Goal: Transaction & Acquisition: Purchase product/service

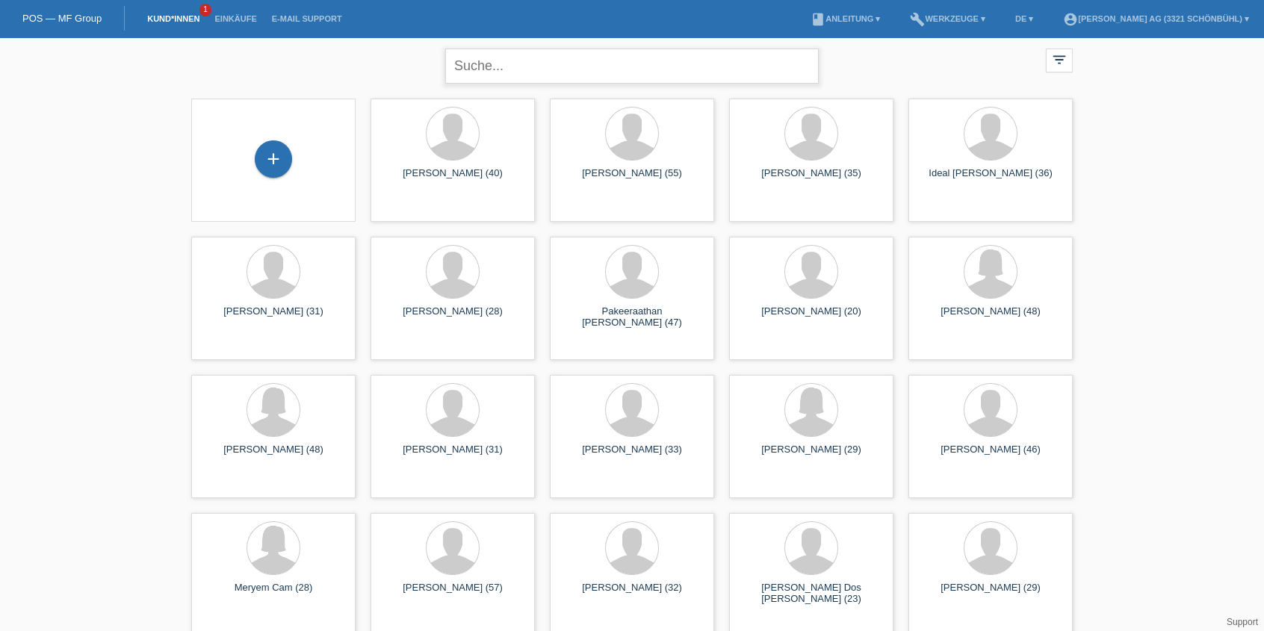
click at [595, 78] on input "text" at bounding box center [631, 66] width 373 height 35
type input "steffen"
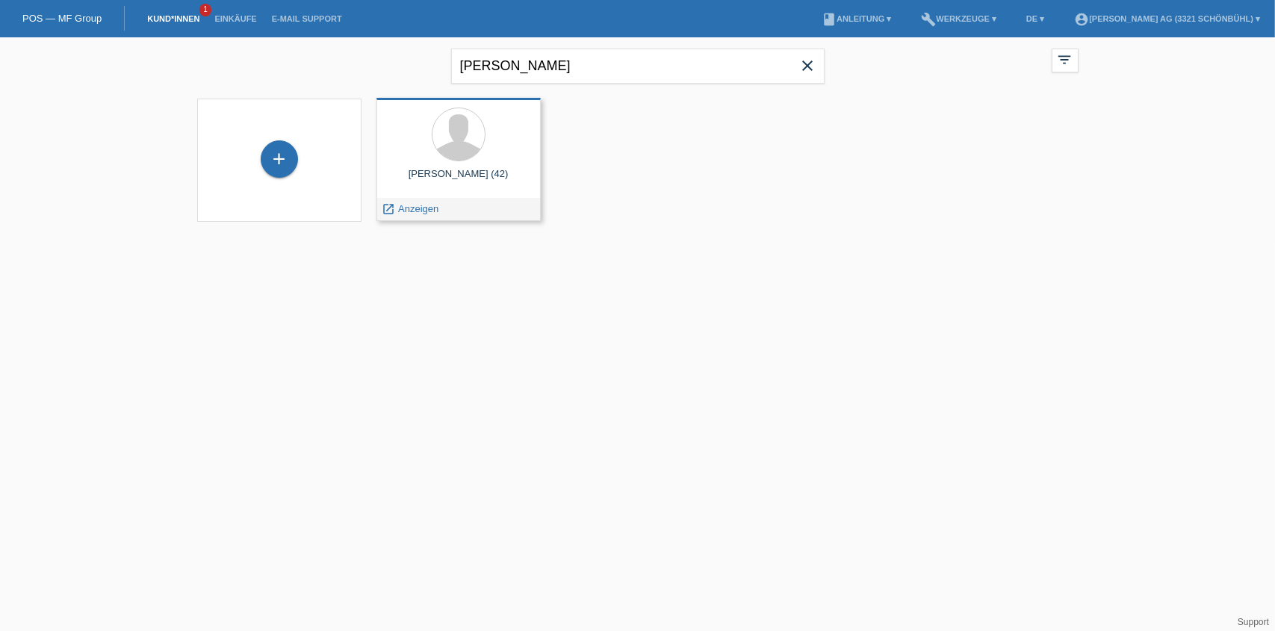
click at [431, 196] on div "Adrian Steffen (42) launch Anzeigen" at bounding box center [458, 159] width 164 height 123
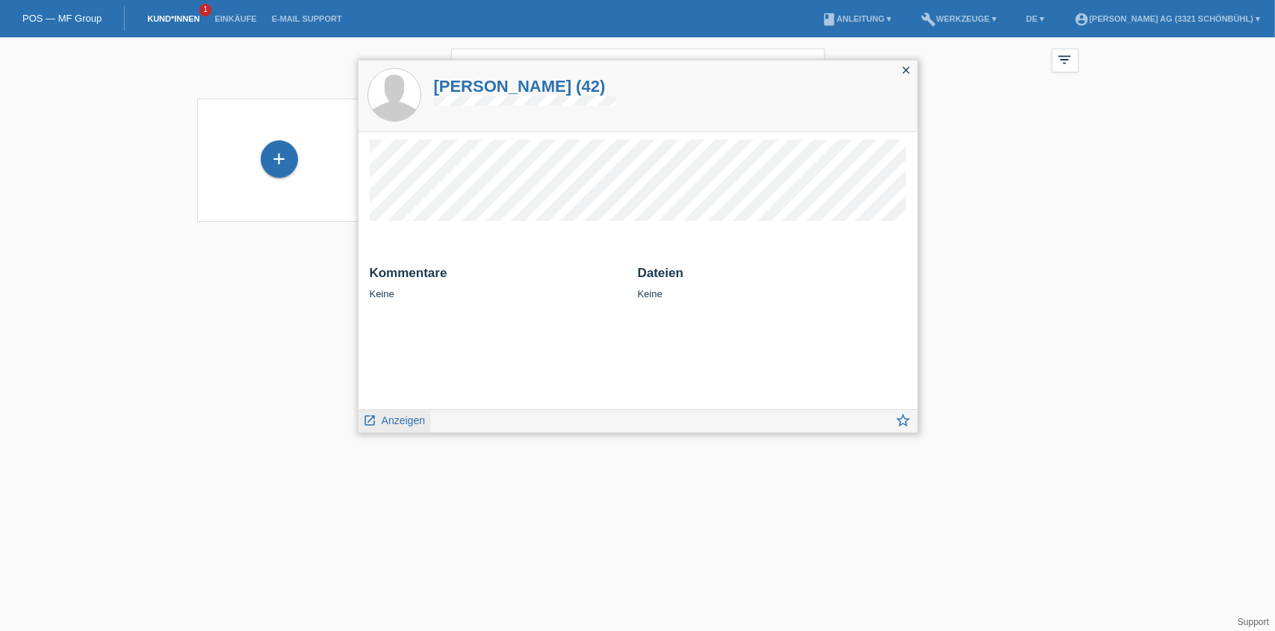
click at [412, 421] on span "Anzeigen" at bounding box center [403, 421] width 43 height 12
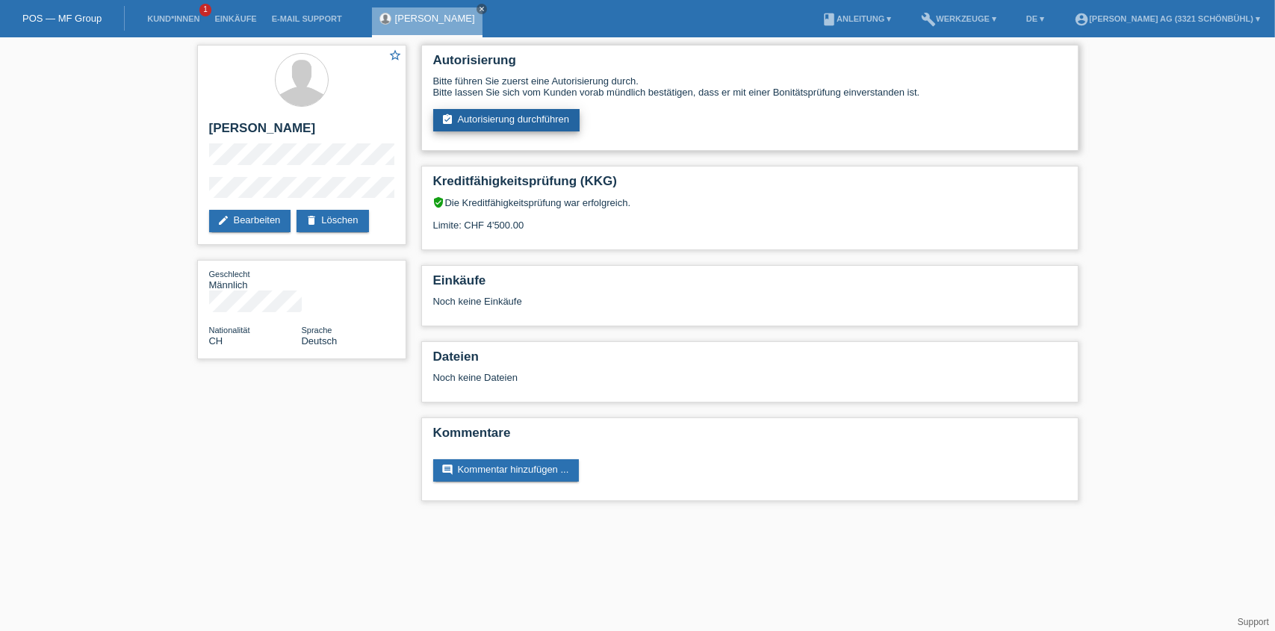
click at [508, 117] on link "assignment_turned_in Autorisierung durchführen" at bounding box center [506, 120] width 147 height 22
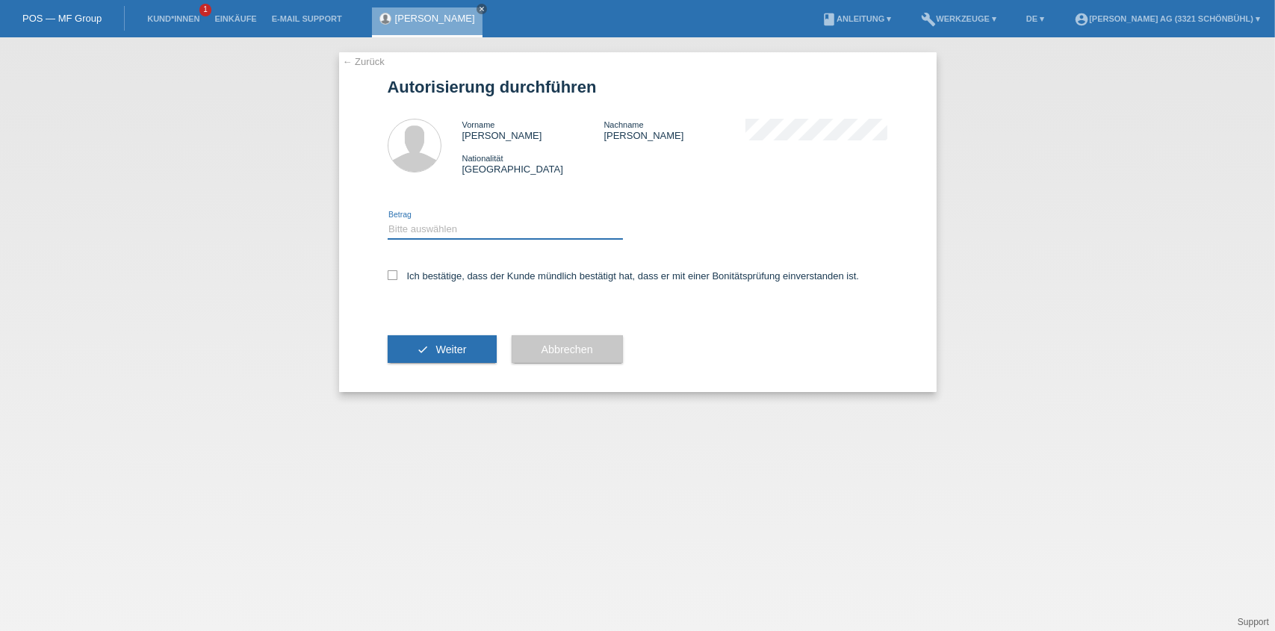
click at [441, 224] on select "Bitte auswählen CHF 1.00 - CHF 499.00 CHF 500.00 - CHF 1'999.00 CHF 2'000.00 - …" at bounding box center [505, 229] width 235 height 18
select select "2"
click at [388, 220] on select "Bitte auswählen CHF 1.00 - CHF 499.00 CHF 500.00 - CHF 1'999.00 CHF 2'000.00 - …" at bounding box center [505, 229] width 235 height 18
click at [500, 278] on label "Ich bestätige, dass der Kunde mündlich bestätigt hat, dass er mit einer Bonität…" at bounding box center [624, 275] width 472 height 11
click at [397, 278] on input "Ich bestätige, dass der Kunde mündlich bestätigt hat, dass er mit einer Bonität…" at bounding box center [393, 275] width 10 height 10
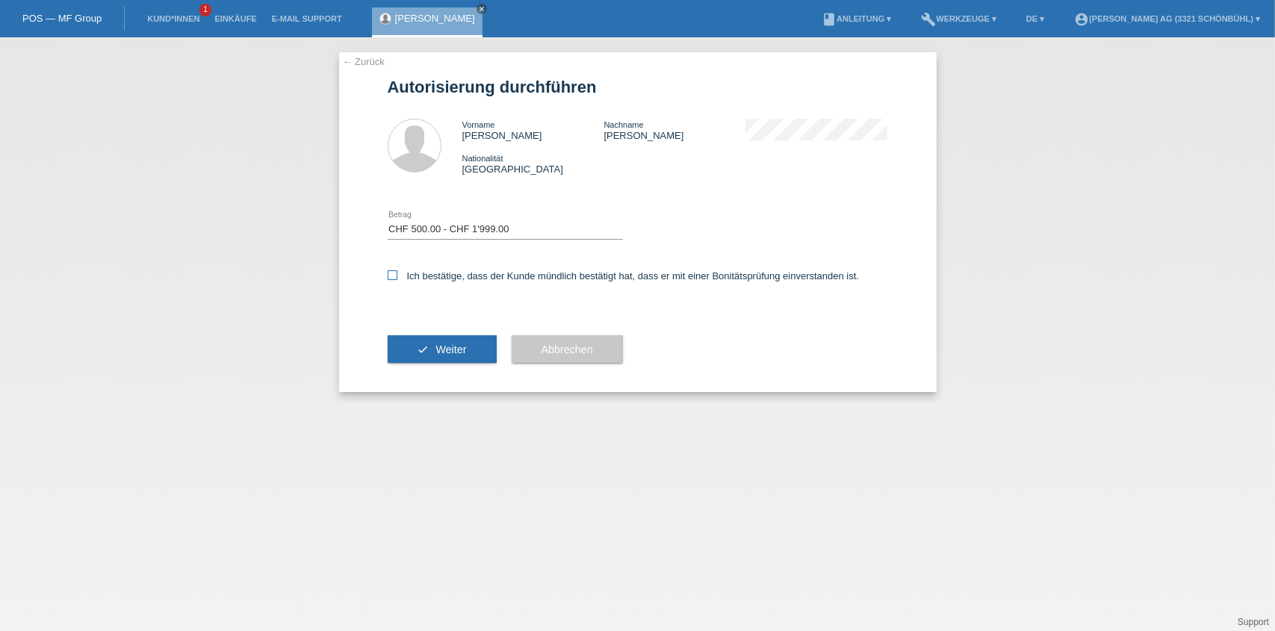
checkbox input "true"
click at [473, 335] on button "check Weiter" at bounding box center [442, 349] width 109 height 28
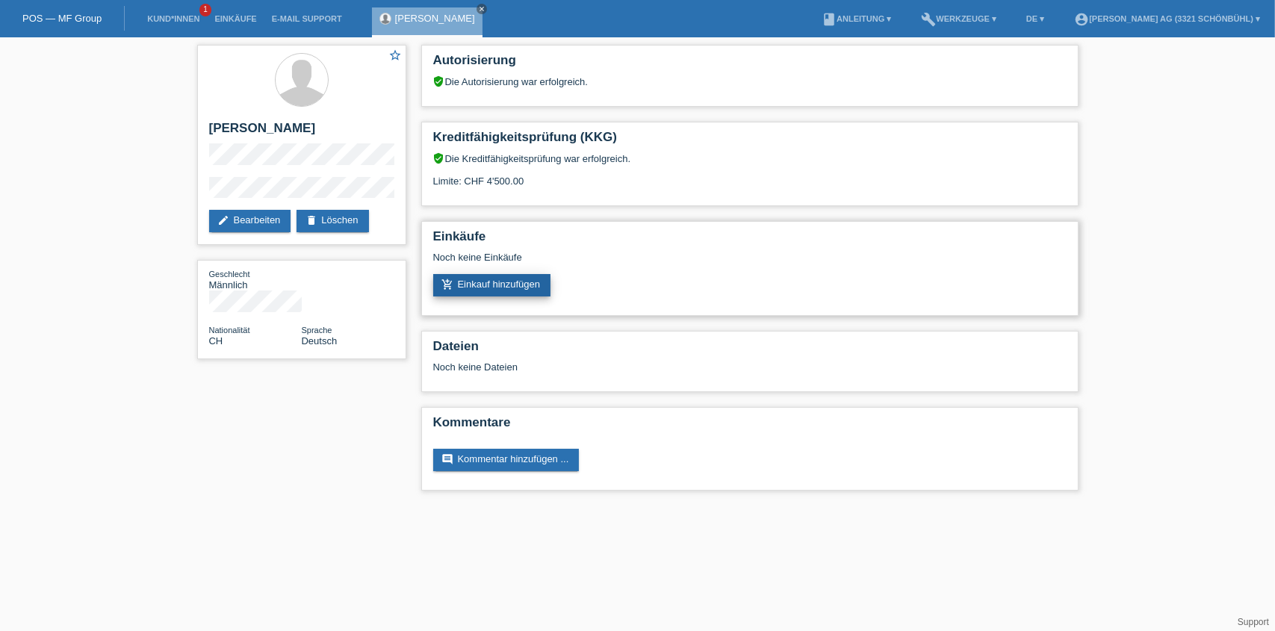
click at [476, 287] on link "add_shopping_cart Einkauf hinzufügen" at bounding box center [492, 285] width 118 height 22
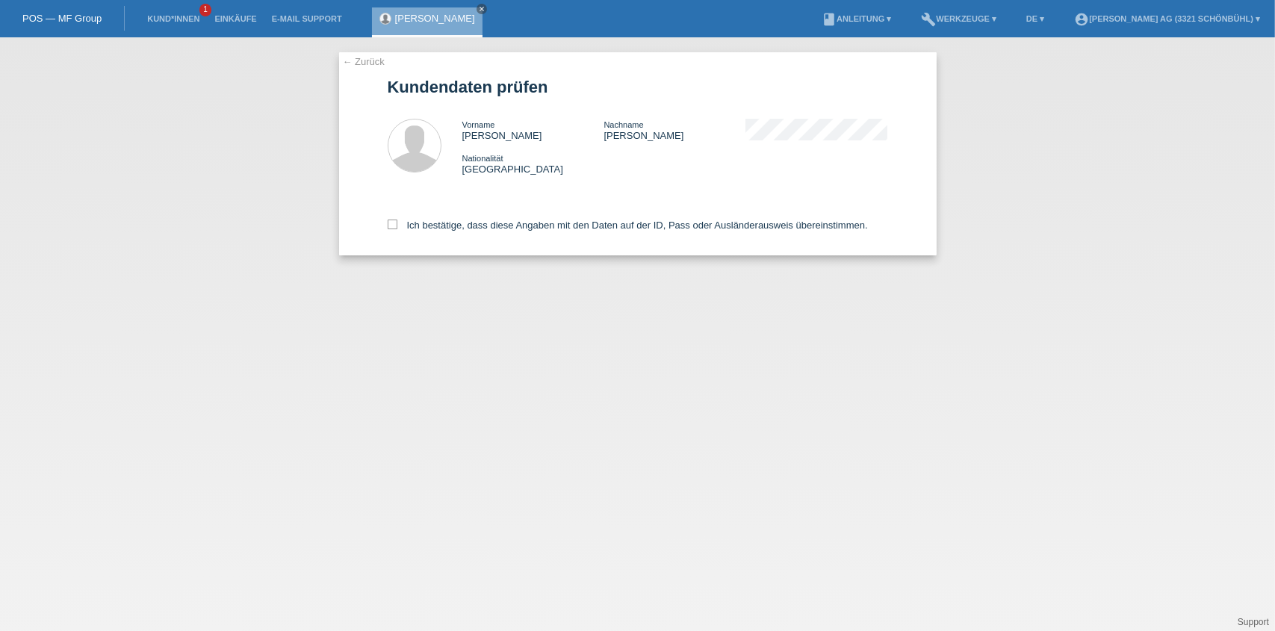
click at [425, 235] on div "Ich bestätige, dass diese Angaben mit den Daten auf der ID, Pass oder Ausländer…" at bounding box center [638, 223] width 500 height 66
click at [432, 231] on div "Ich bestätige, dass diese Angaben mit den Daten auf der ID, Pass oder Ausländer…" at bounding box center [638, 223] width 500 height 66
click at [424, 226] on label "Ich bestätige, dass diese Angaben mit den Daten auf der ID, Pass oder Ausländer…" at bounding box center [628, 225] width 480 height 11
click at [397, 226] on input "Ich bestätige, dass diese Angaben mit den Daten auf der ID, Pass oder Ausländer…" at bounding box center [393, 225] width 10 height 10
checkbox input "true"
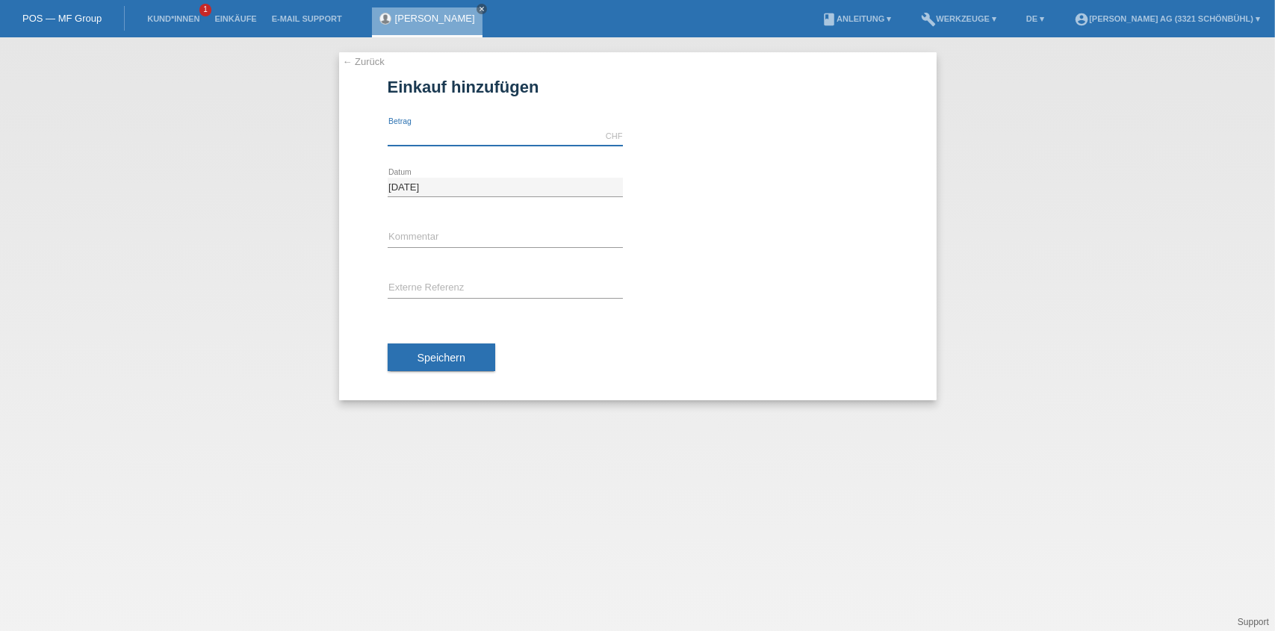
click at [392, 137] on input "text" at bounding box center [505, 136] width 235 height 19
type input "1986.00"
click at [433, 235] on input "text" at bounding box center [505, 238] width 235 height 19
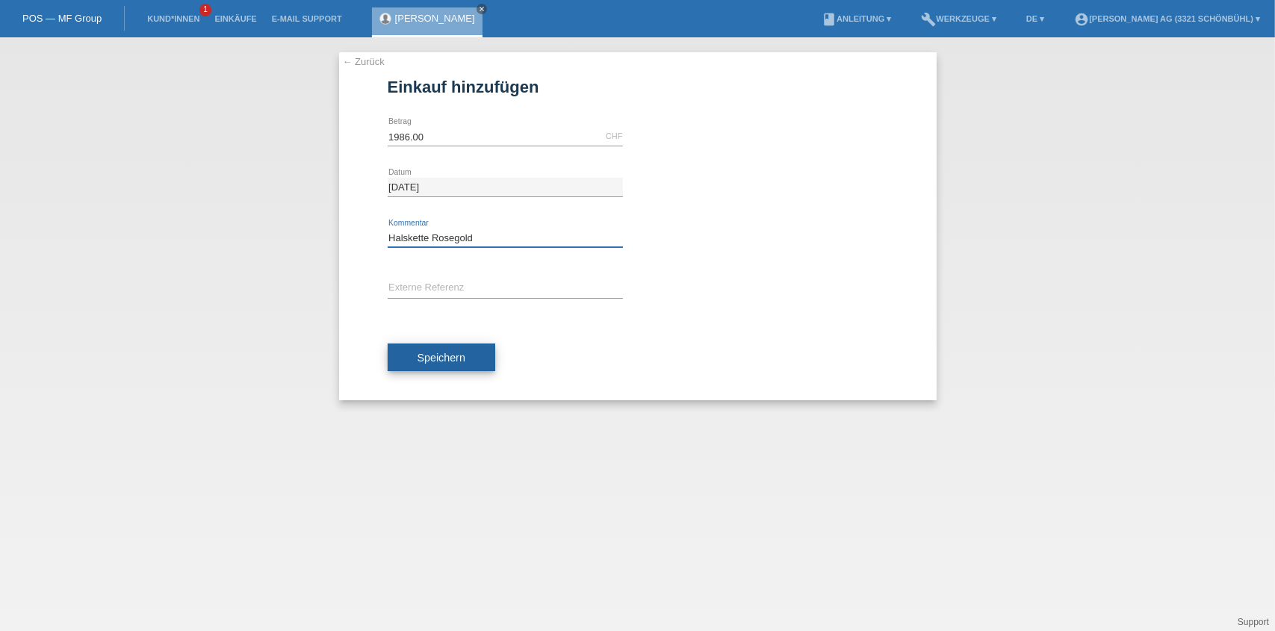
type input "Halskette Rosegold"
click at [427, 361] on span "Speichern" at bounding box center [442, 358] width 48 height 12
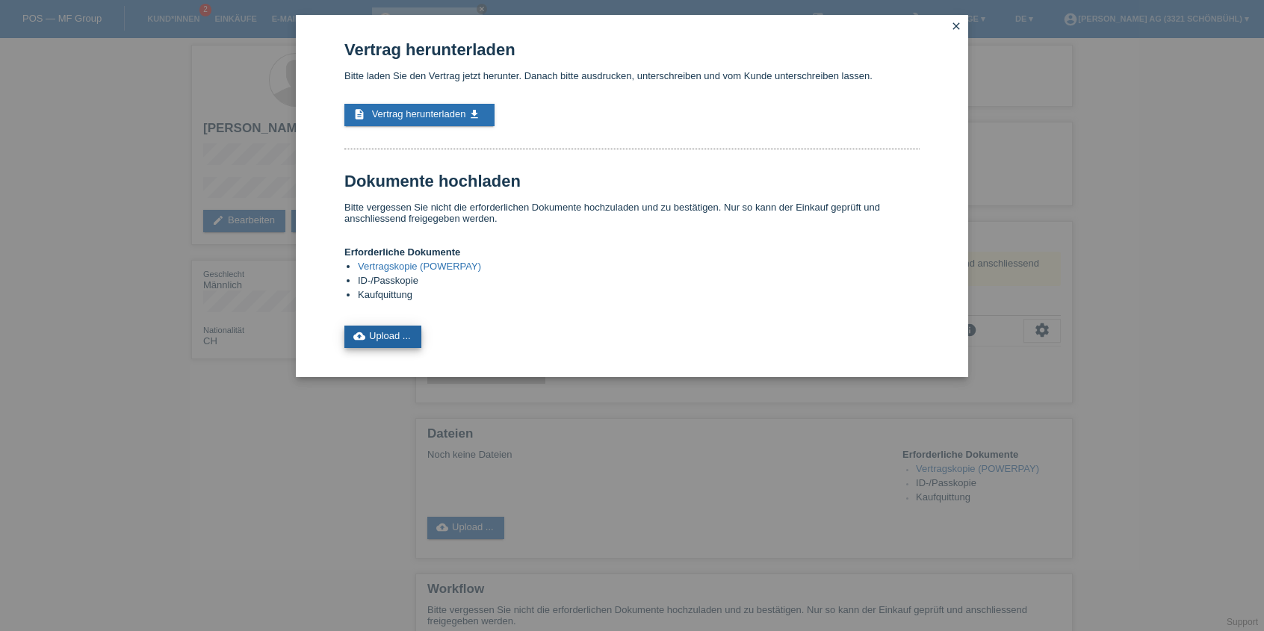
click at [406, 326] on link "cloud_upload Upload ..." at bounding box center [382, 337] width 77 height 22
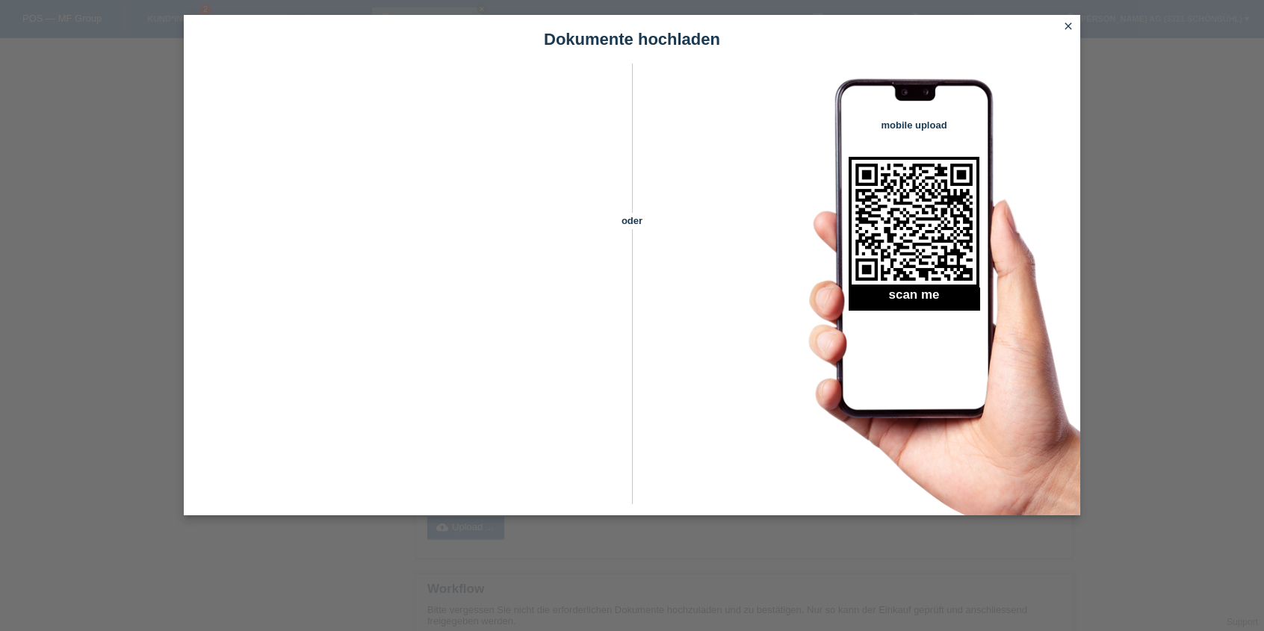
click at [1058, 27] on link "close" at bounding box center [1067, 27] width 19 height 17
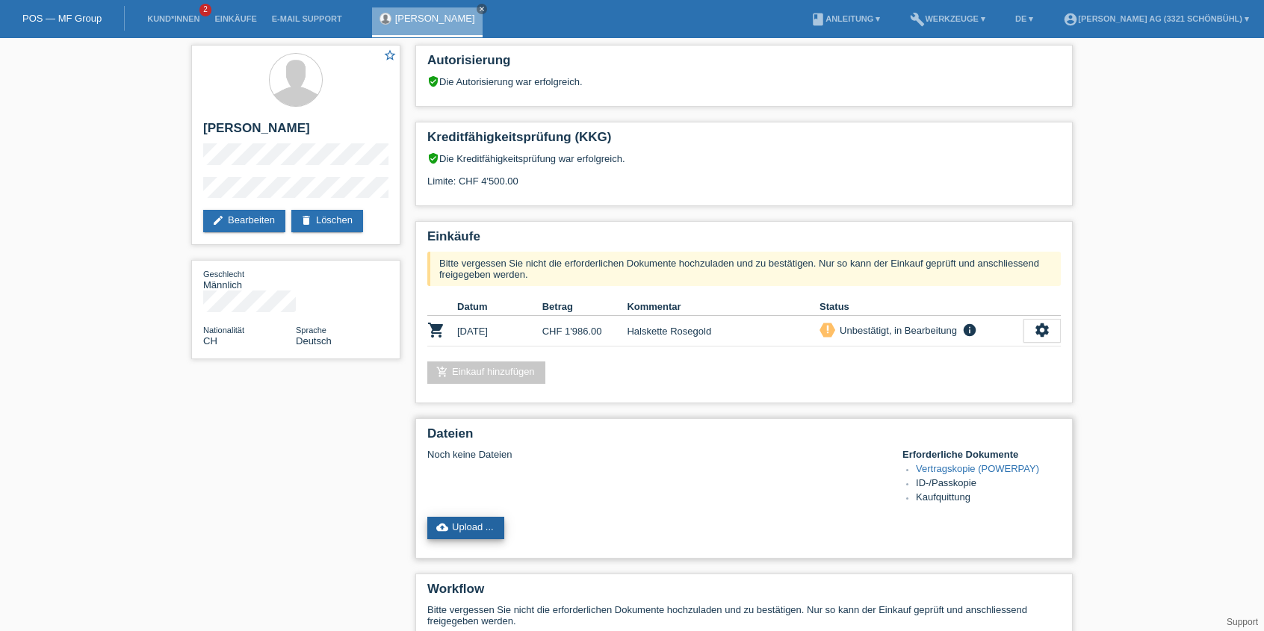
click at [467, 517] on link "cloud_upload Upload ..." at bounding box center [465, 528] width 77 height 22
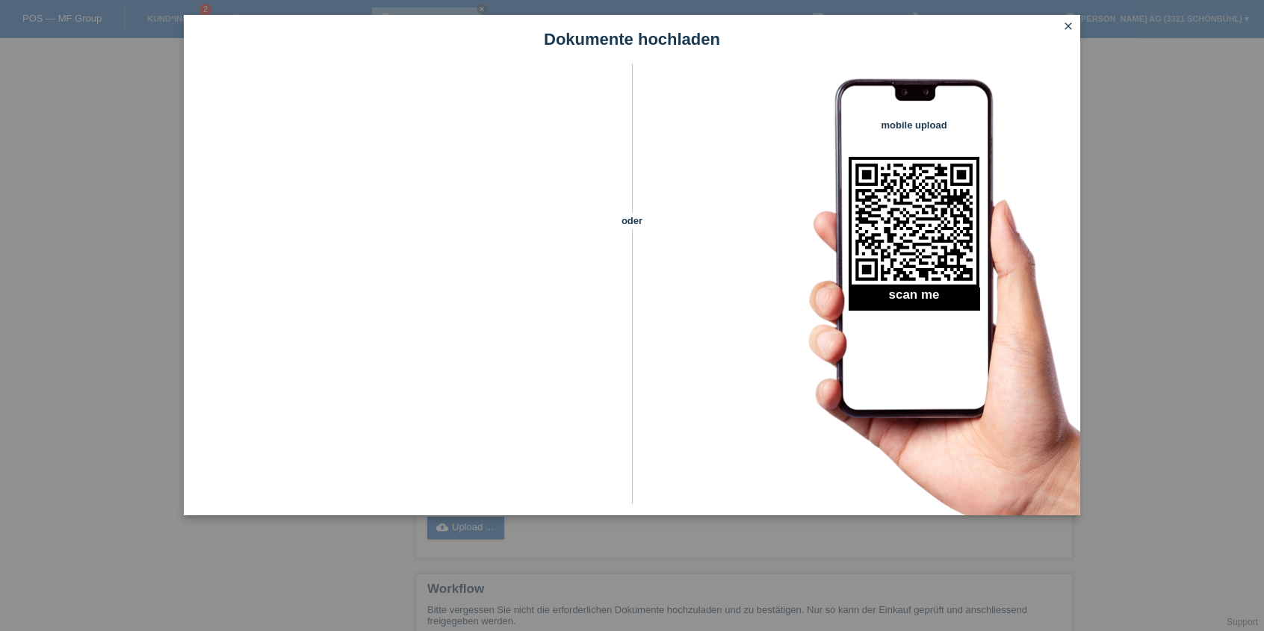
click at [1065, 28] on icon "close" at bounding box center [1068, 26] width 12 height 12
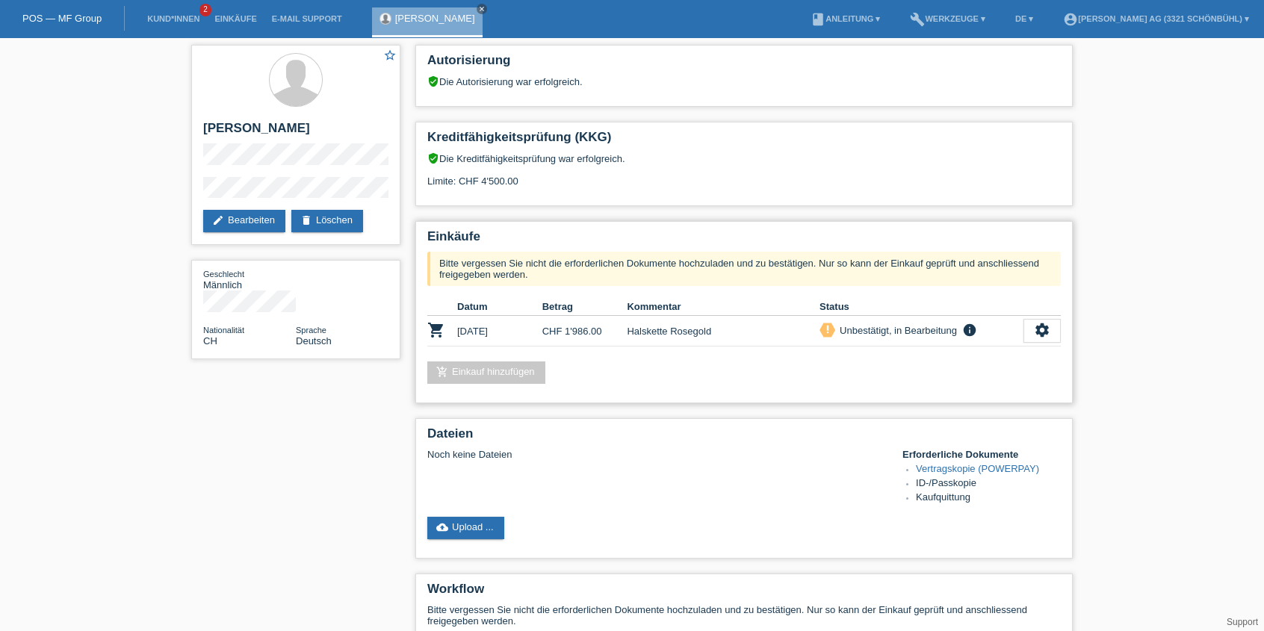
click at [676, 323] on td "Halskette Rosegold" at bounding box center [723, 331] width 193 height 31
click at [538, 371] on link "add_shopping_cart Einkauf hinzufügen" at bounding box center [486, 373] width 118 height 22
click at [1048, 326] on icon "settings" at bounding box center [1042, 330] width 16 height 16
click at [989, 390] on span "Vertrag herunterladen" at bounding box center [942, 394] width 99 height 18
click at [483, 517] on link "cloud_upload Upload ..." at bounding box center [465, 528] width 77 height 22
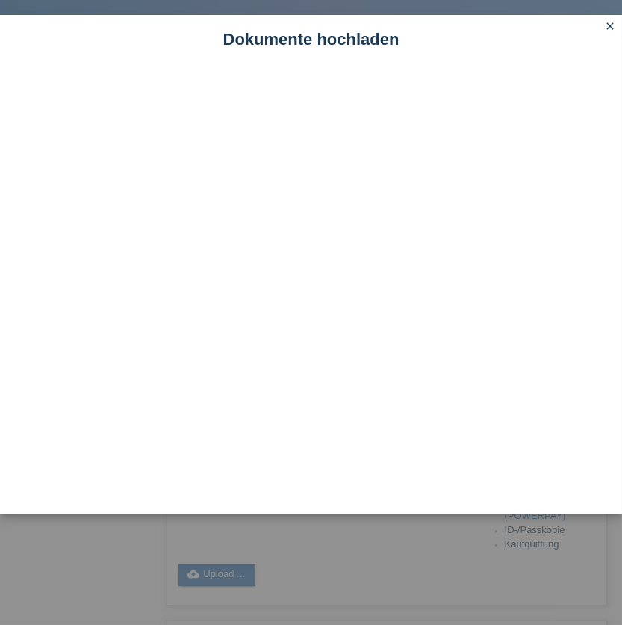
drag, startPoint x: 16, startPoint y: 377, endPoint x: 40, endPoint y: 481, distance: 106.7
click at [40, 486] on div at bounding box center [311, 288] width 622 height 450
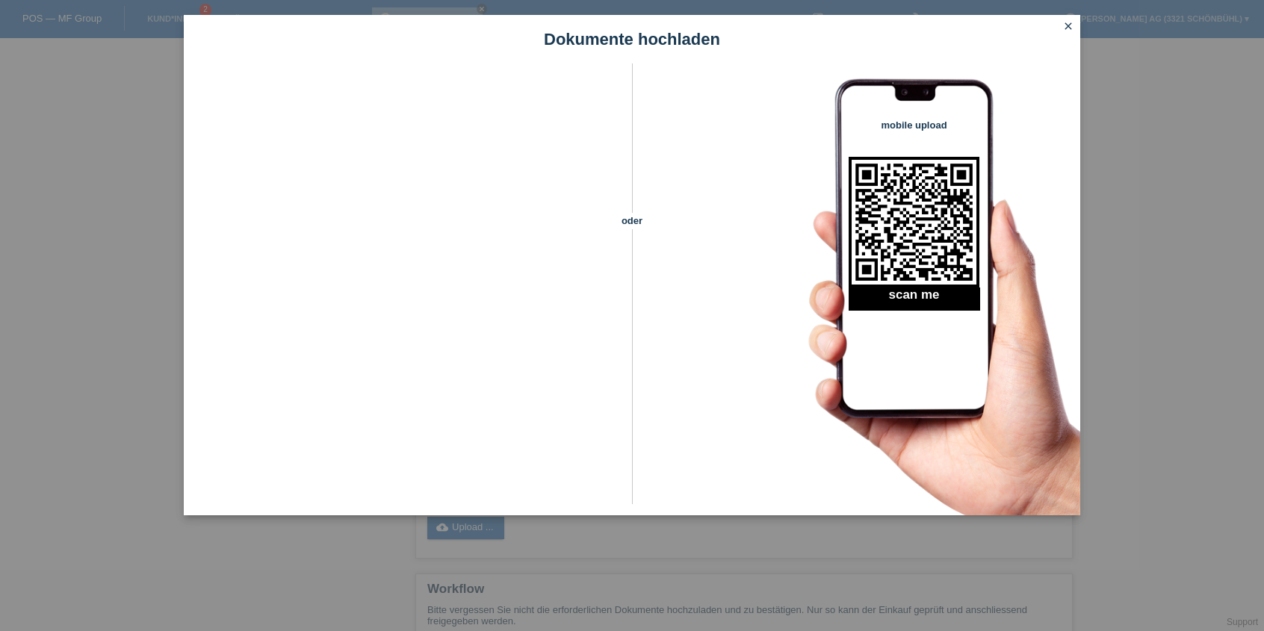
click at [1076, 30] on link "close" at bounding box center [1067, 27] width 19 height 17
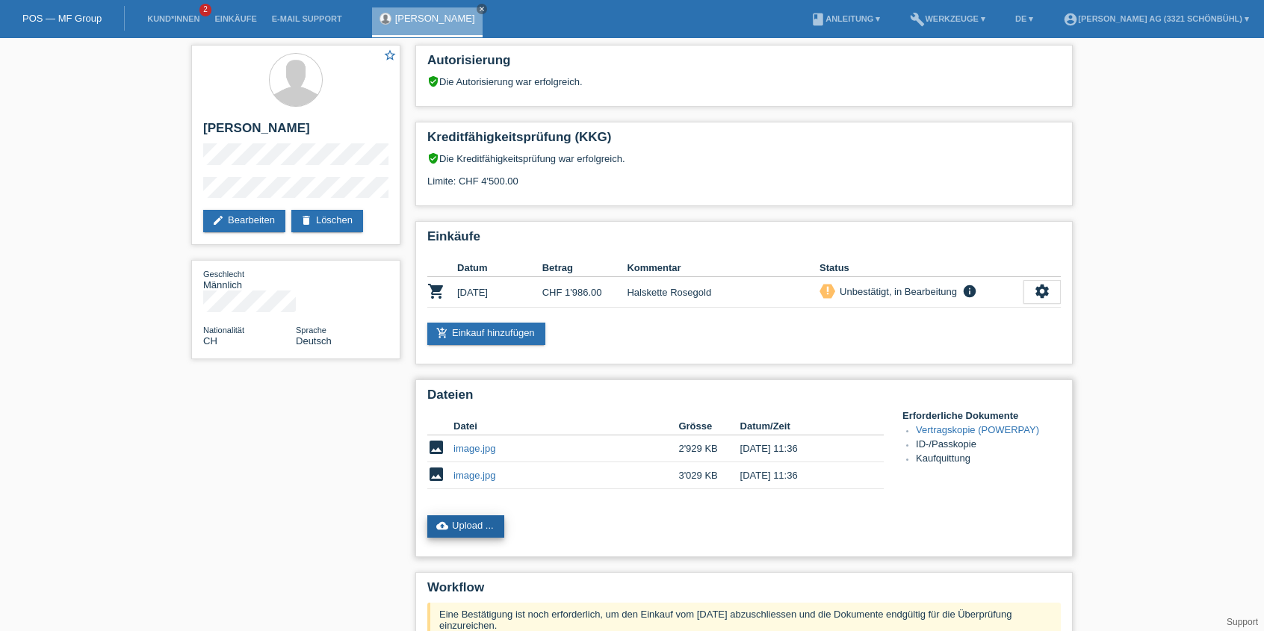
click at [503, 521] on link "cloud_upload Upload ..." at bounding box center [465, 526] width 77 height 22
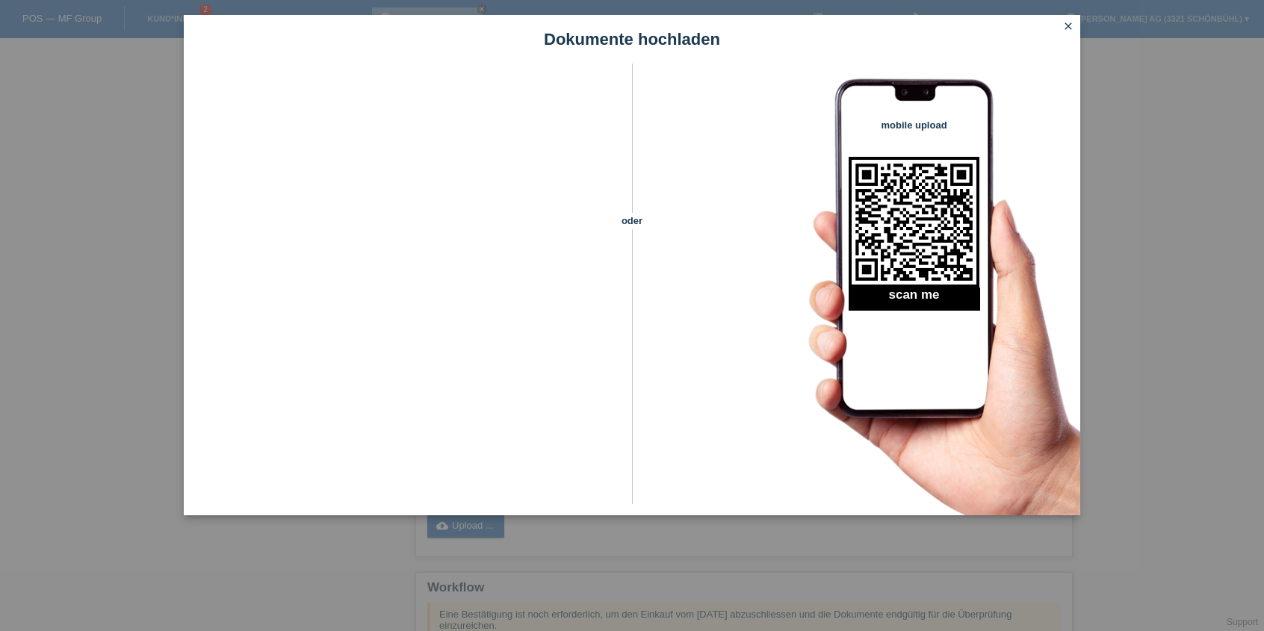
click at [1076, 25] on link "close" at bounding box center [1067, 27] width 19 height 17
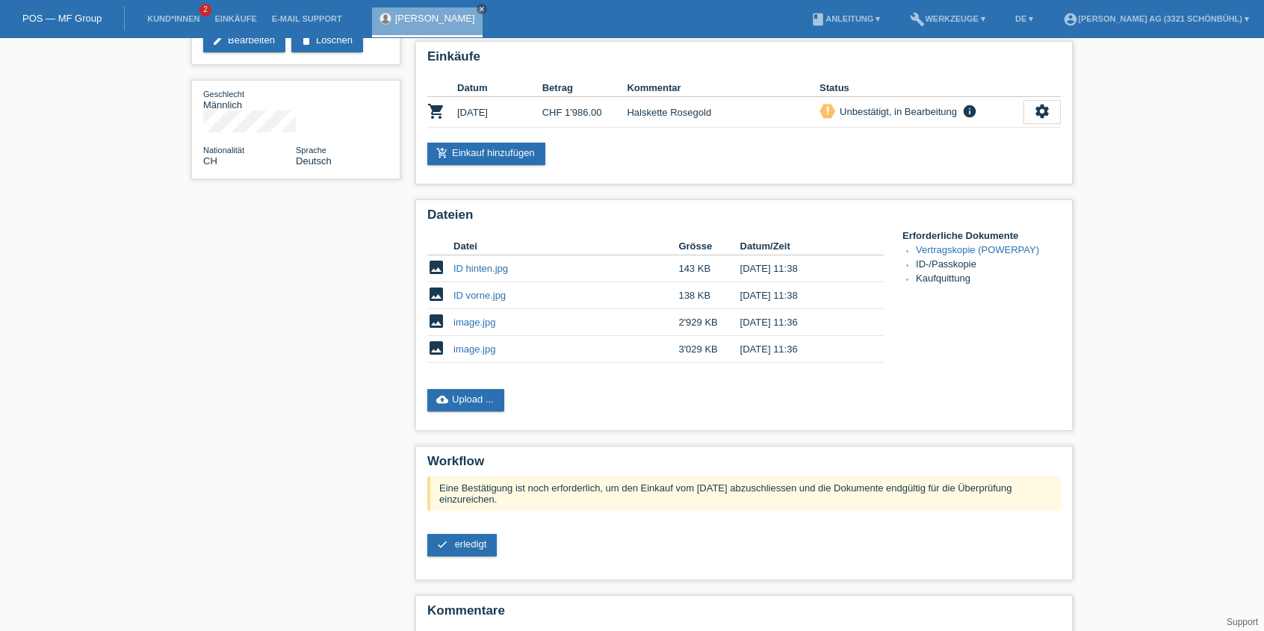
scroll to position [223, 0]
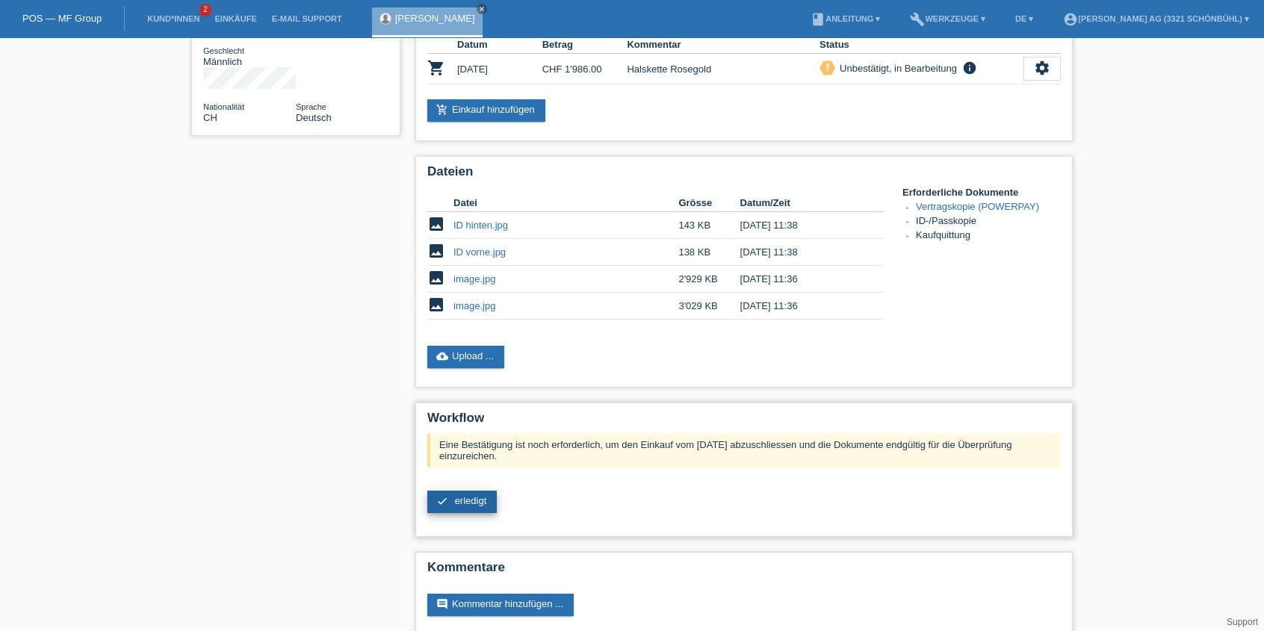
click at [479, 495] on span "erledigt" at bounding box center [471, 500] width 32 height 11
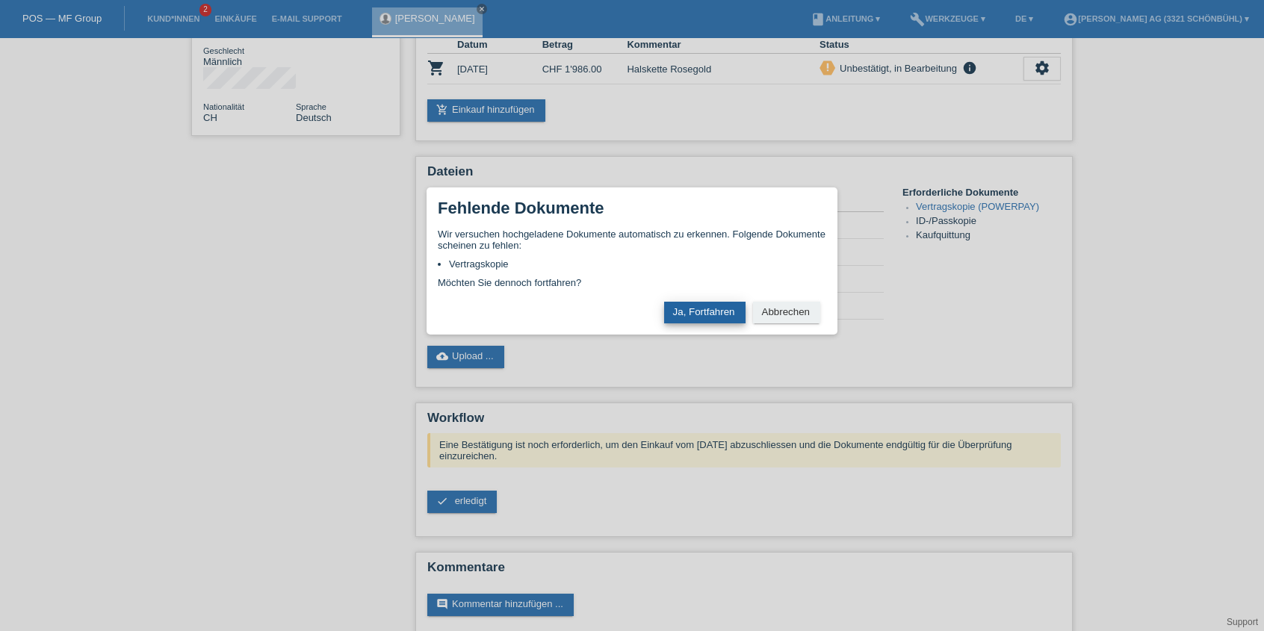
click at [713, 312] on button "Ja, Fortfahren" at bounding box center [704, 313] width 81 height 22
